Goal: Task Accomplishment & Management: Complete application form

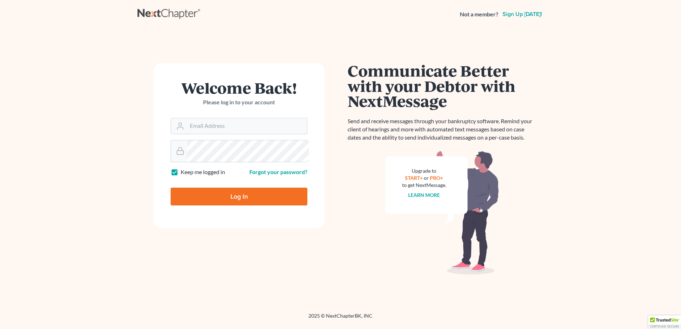
type input "[PERSON_NAME][EMAIL_ADDRESS][DOMAIN_NAME]"
click at [249, 205] on input "Log In" at bounding box center [239, 197] width 137 height 18
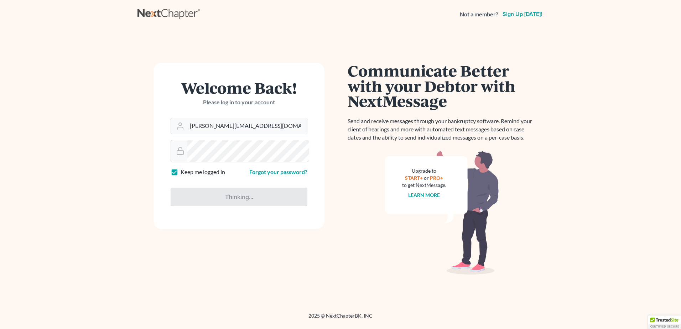
type input "Thinking..."
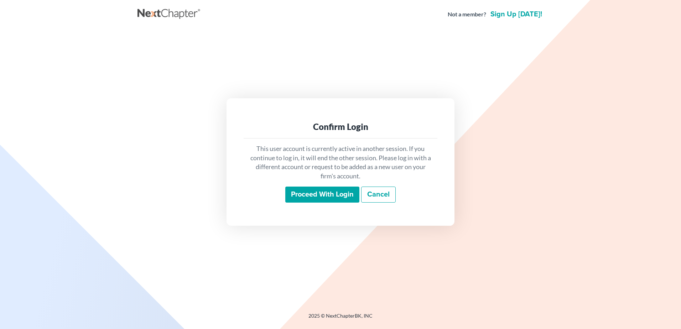
click at [291, 203] on input "Proceed with login" at bounding box center [322, 195] width 74 height 16
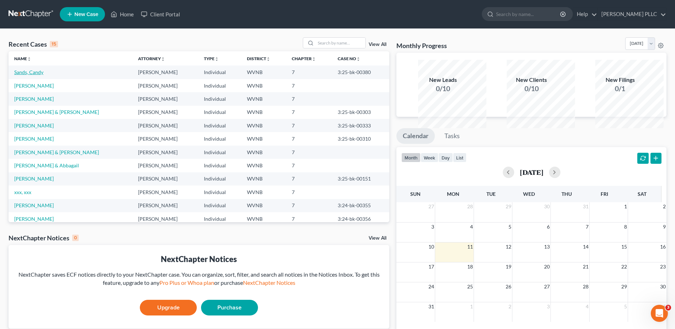
click at [43, 75] on link "Sands, Candy" at bounding box center [28, 72] width 29 height 6
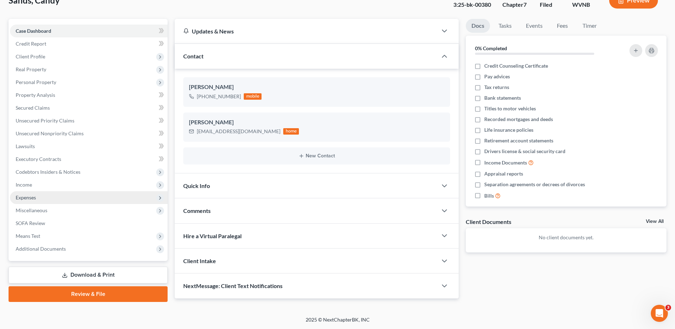
scroll to position [107, 0]
click at [32, 188] on span "Income" at bounding box center [24, 185] width 16 height 6
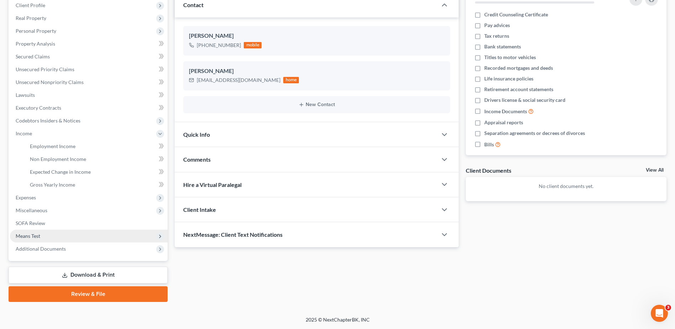
scroll to position [214, 0]
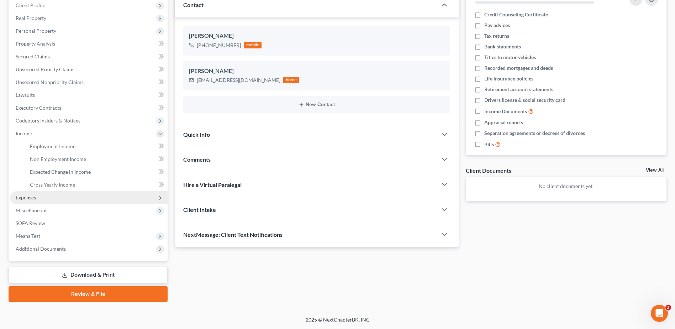
click at [36, 194] on span "Expenses" at bounding box center [26, 197] width 20 height 6
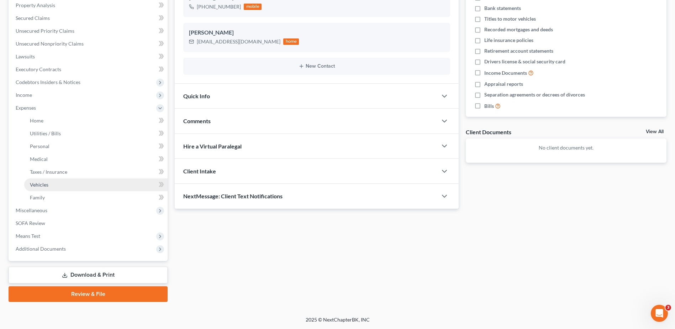
click at [48, 188] on span "Vehicles" at bounding box center [39, 185] width 19 height 6
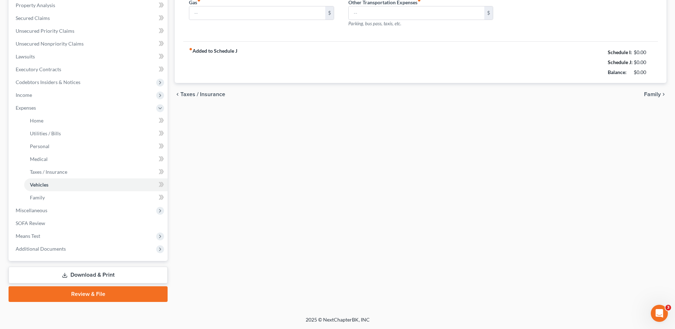
type input "161.00"
type input "250.00"
type input "0.00"
